Goal: Information Seeking & Learning: Check status

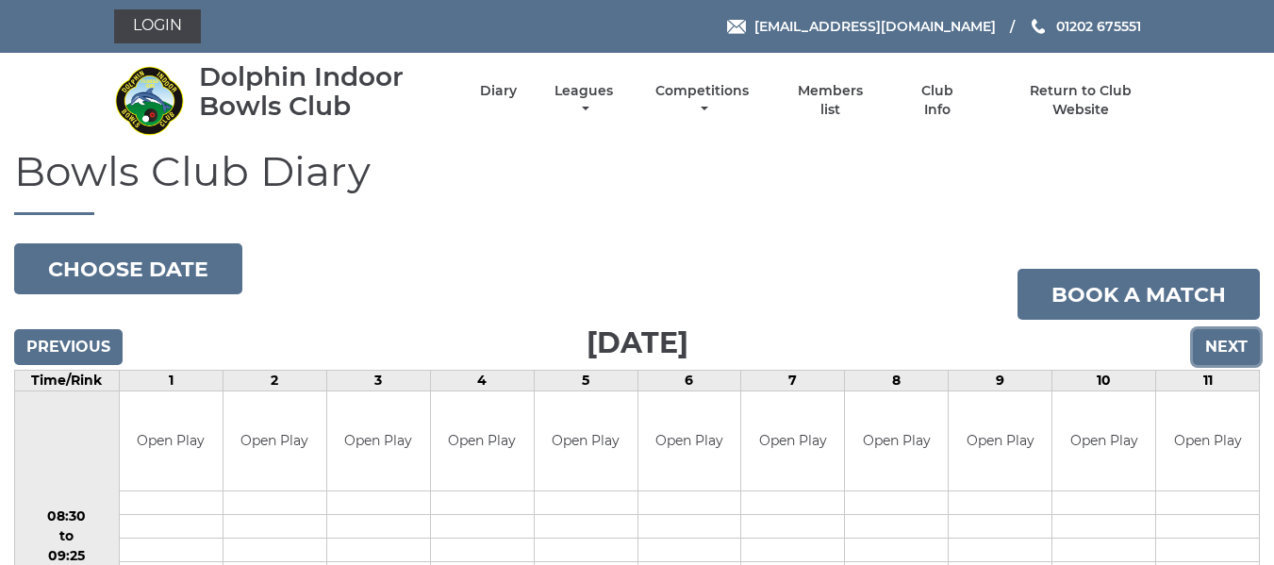
click at [1229, 351] on input "Next" at bounding box center [1226, 347] width 67 height 36
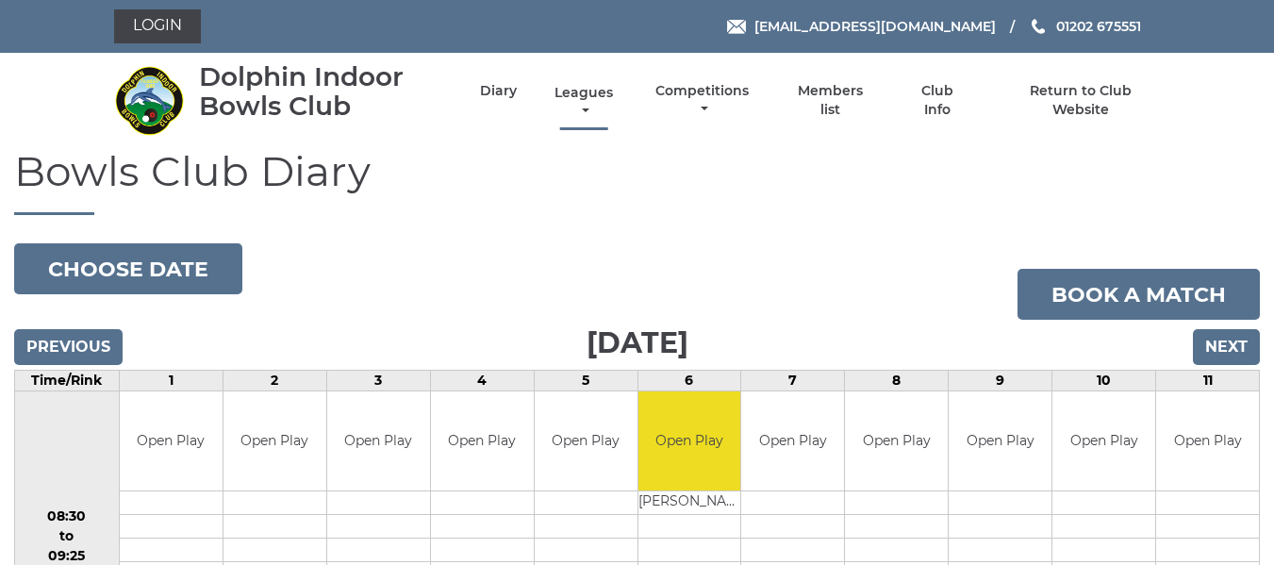
click at [589, 86] on link "Leagues" at bounding box center [584, 102] width 68 height 37
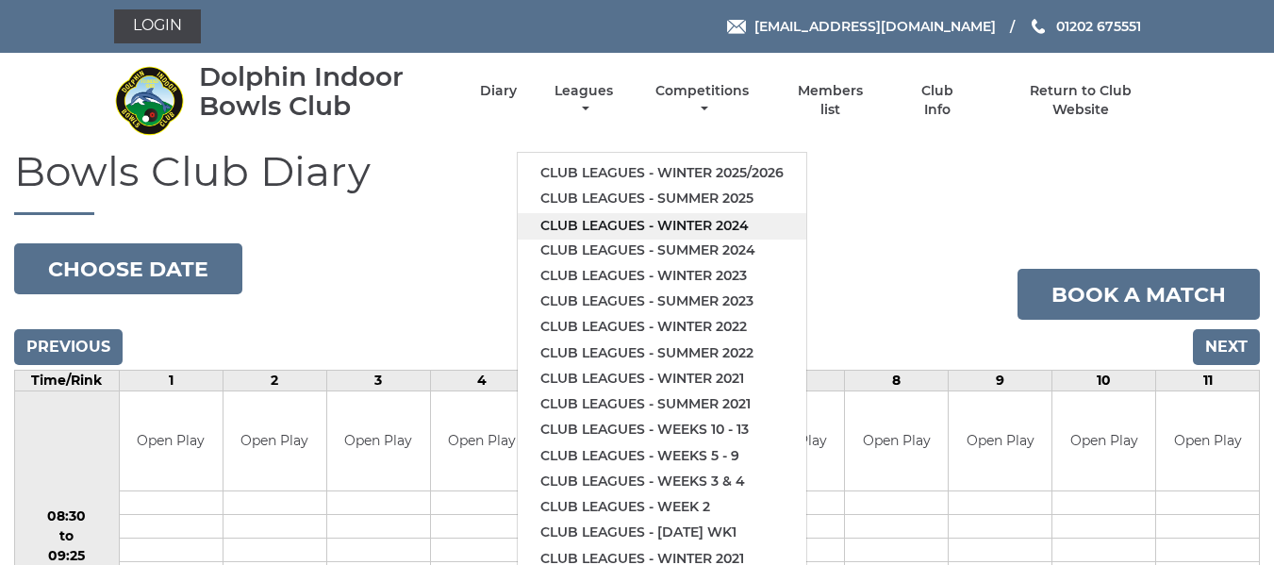
click at [593, 225] on link "Club leagues - Winter 2024" at bounding box center [662, 225] width 289 height 25
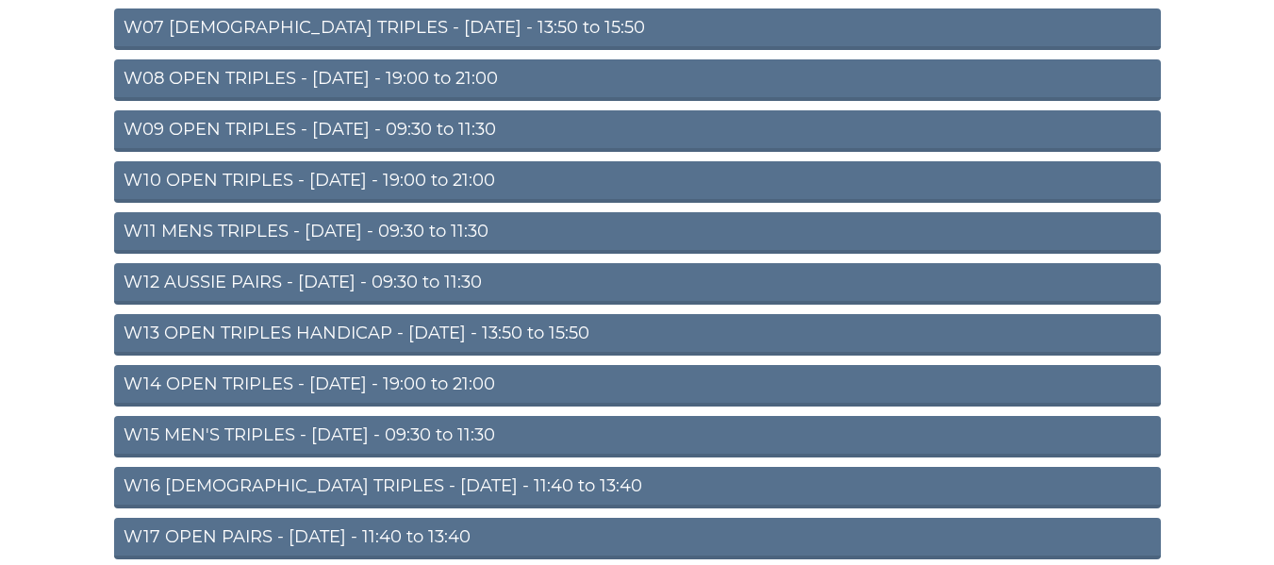
scroll to position [660, 0]
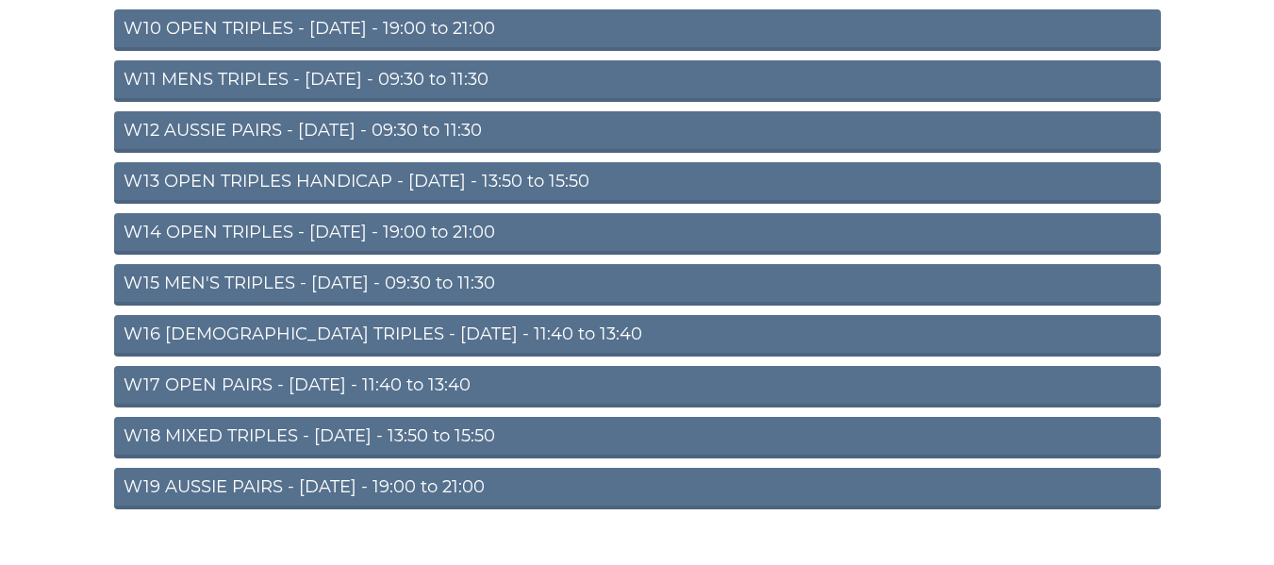
click at [320, 388] on link "W17 OPEN PAIRS - [DATE] - 11:40 to 13:40" at bounding box center [637, 387] width 1047 height 42
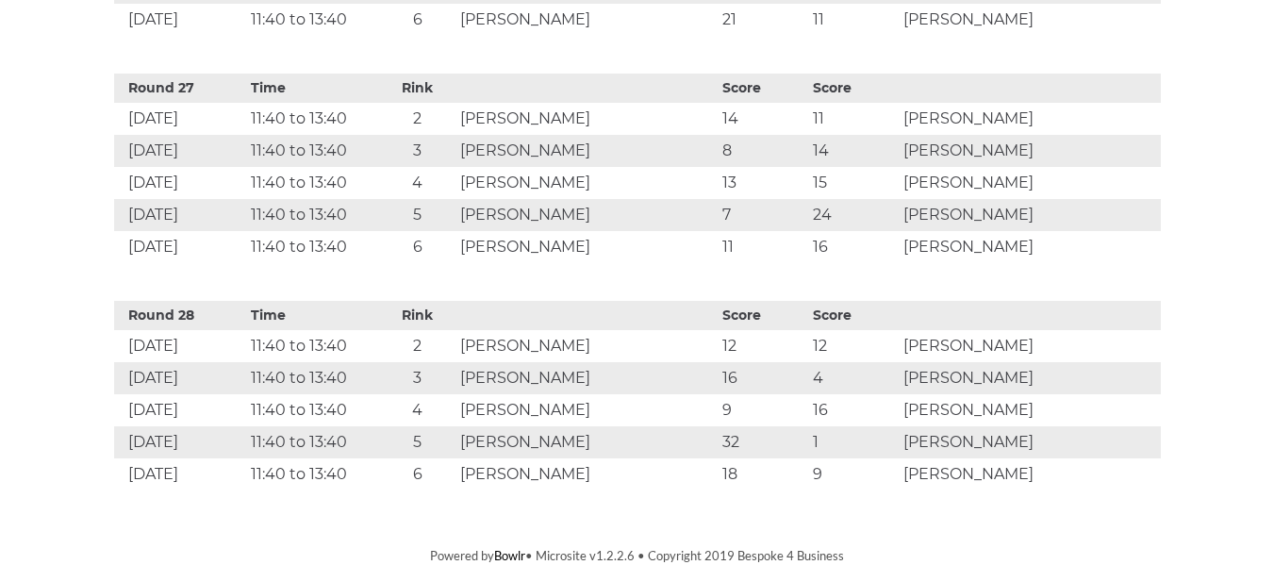
scroll to position [6743, 0]
